Goal: Task Accomplishment & Management: Use online tool/utility

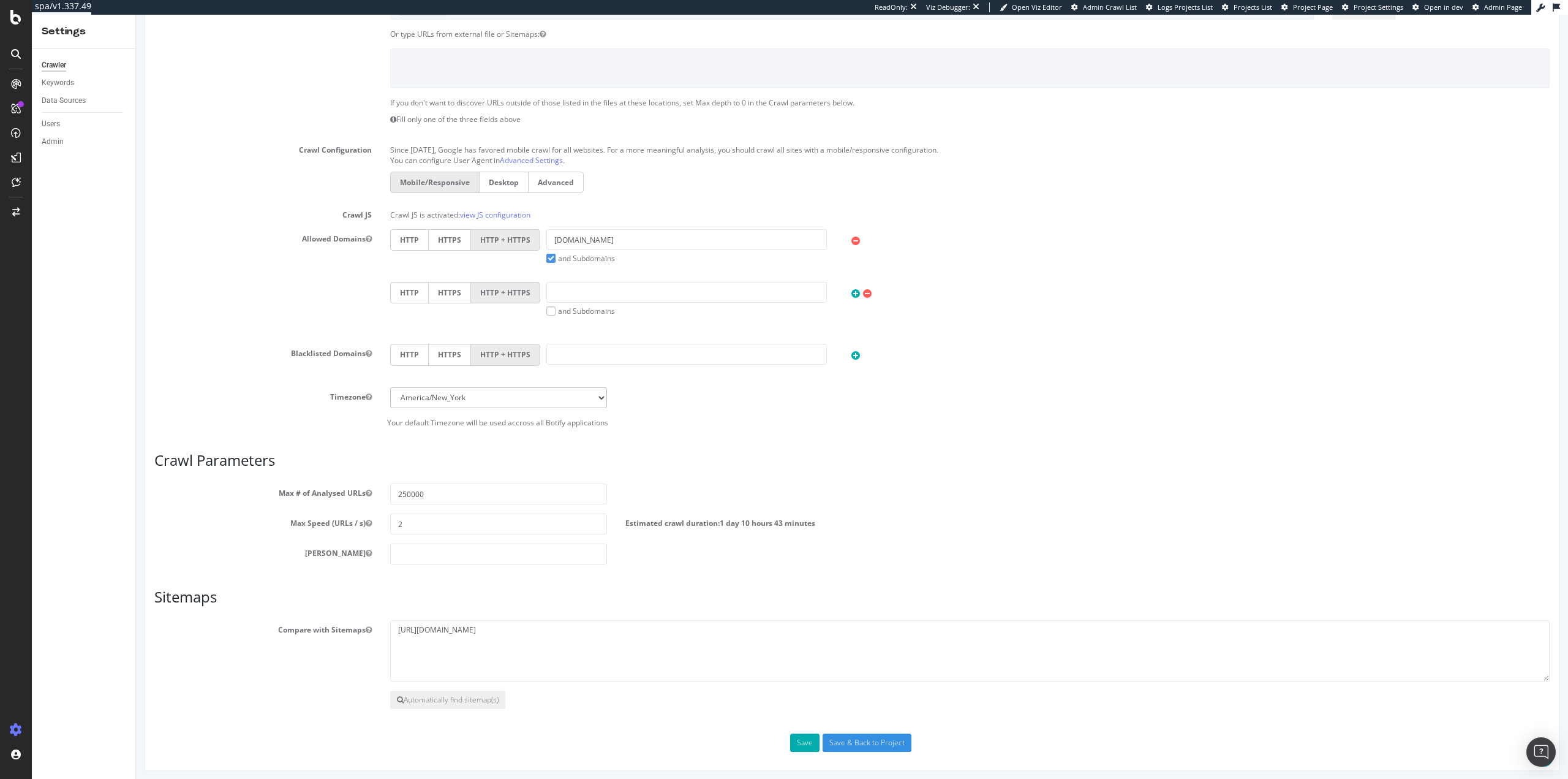
scroll to position [295, 0]
click at [863, 738] on input "Save & Back to Project" at bounding box center [867, 738] width 89 height 18
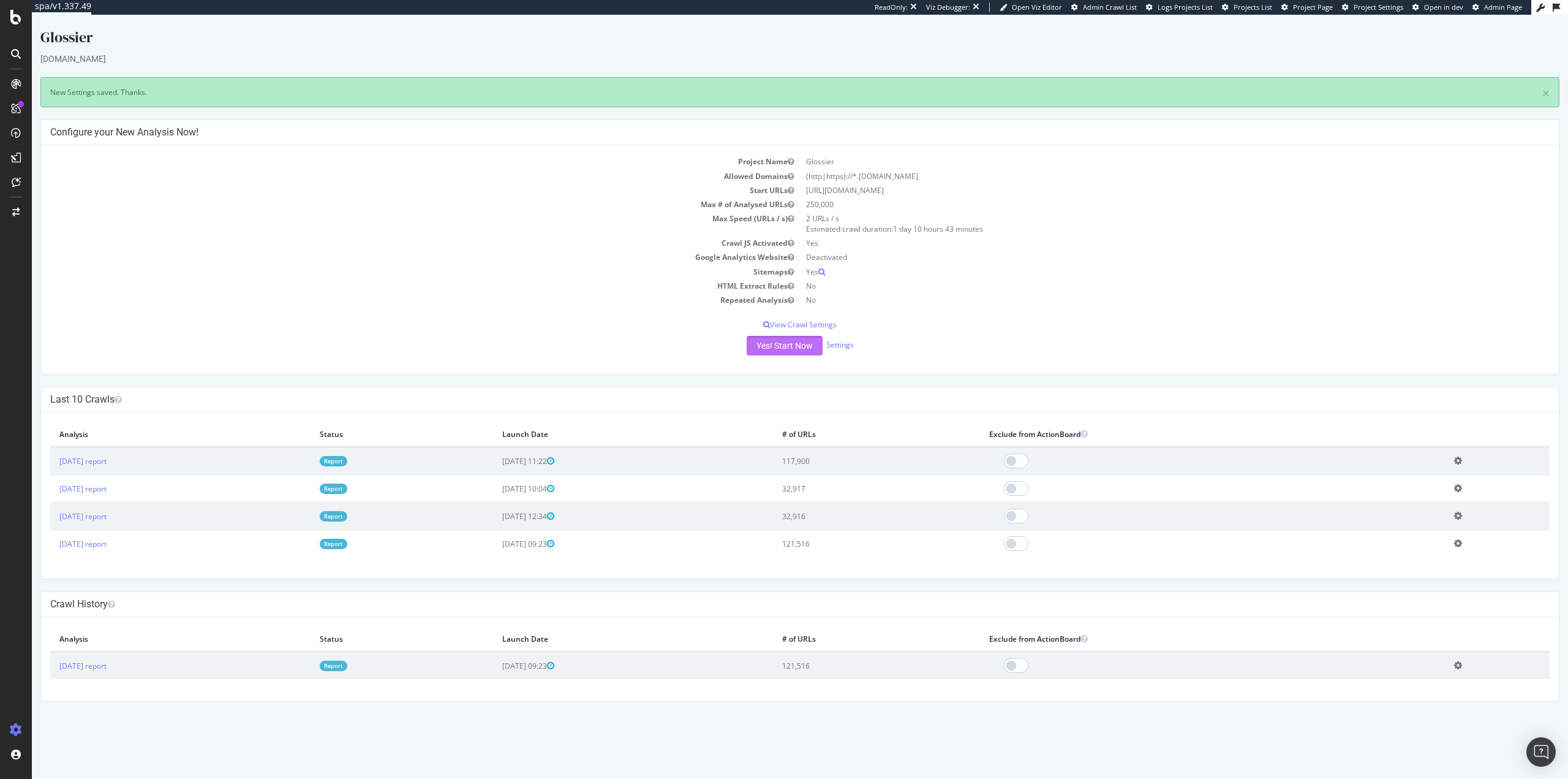
click at [794, 342] on button "Yes! Start Now" at bounding box center [784, 346] width 76 height 20
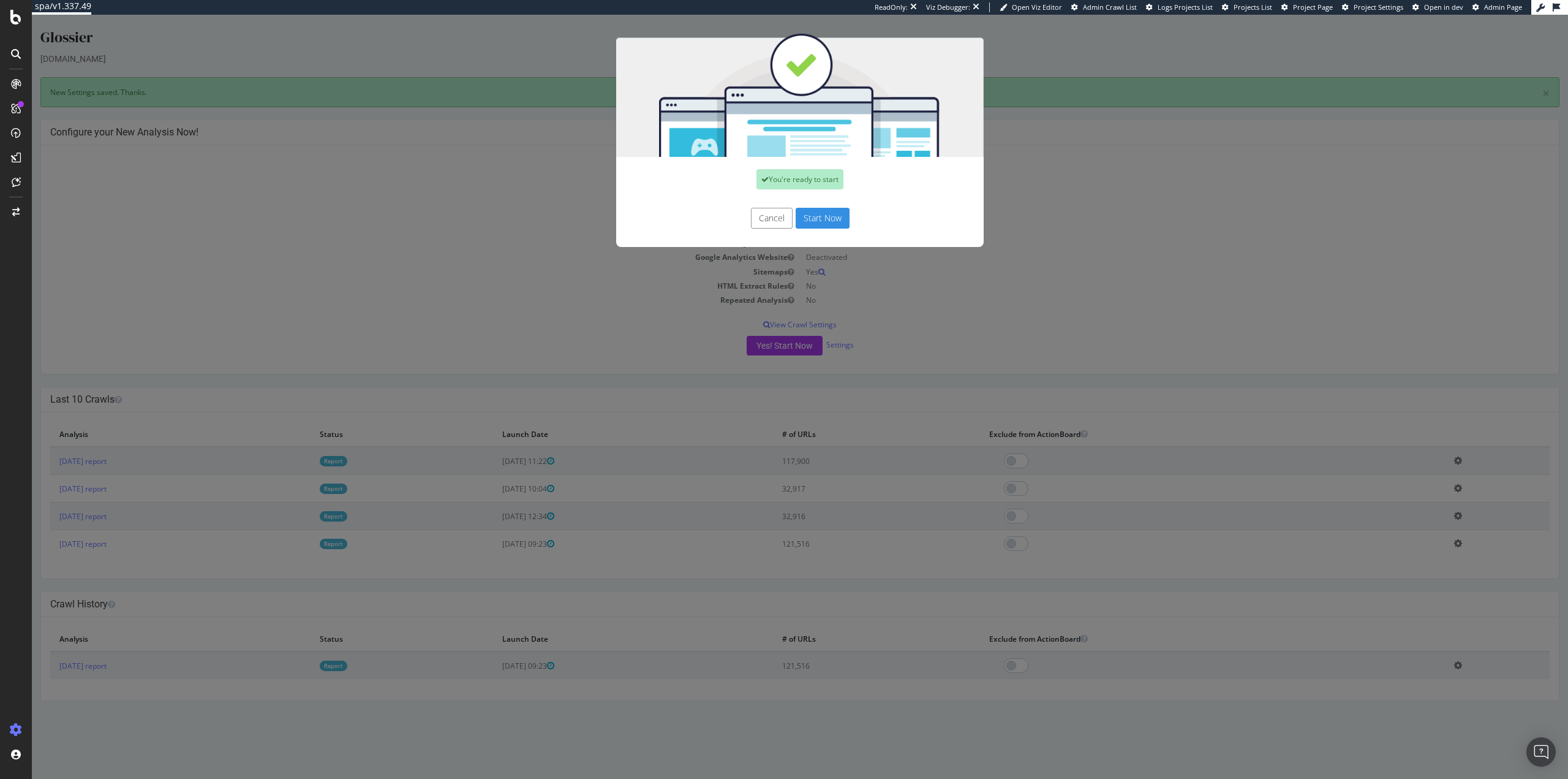
click at [819, 217] on button "Start Now" at bounding box center [823, 218] width 54 height 21
click at [120, 461] on div "You're ready to start Cancel Start Now" at bounding box center [799, 397] width 1536 height 764
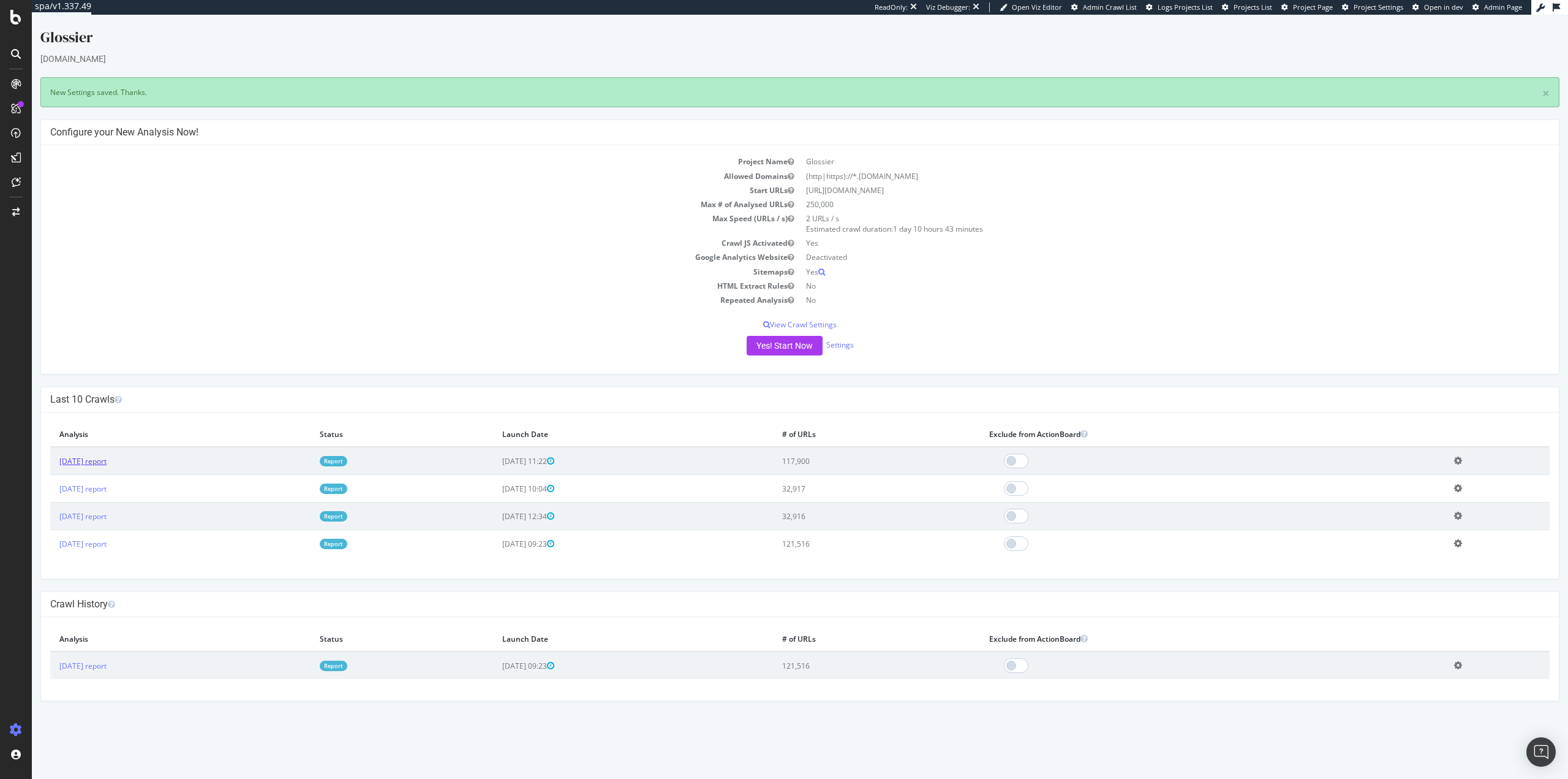
click at [106, 465] on link "[DATE] report" at bounding box center [83, 461] width 47 height 11
